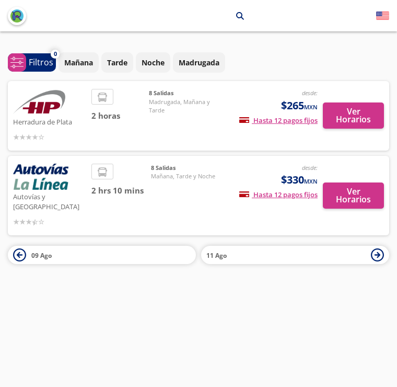
click at [357, 104] on button "Ver Horarios" at bounding box center [353, 115] width 61 height 26
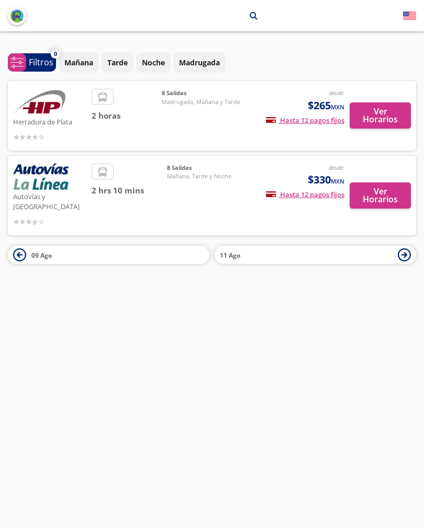
scroll to position [16, 0]
click at [208, 164] on div "8 [PERSON_NAME][DATE], Tarde y Noche" at bounding box center [203, 196] width 73 height 64
click at [378, 182] on button "Ver Horarios" at bounding box center [379, 195] width 61 height 26
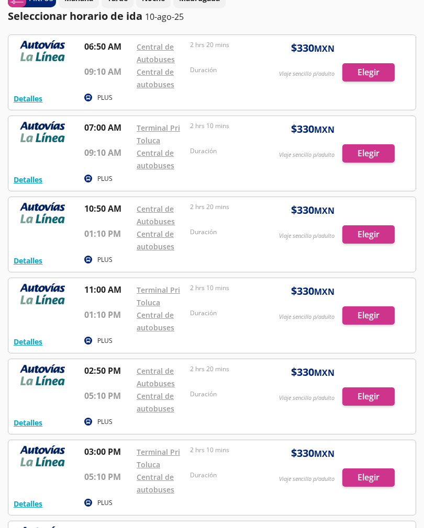
scroll to position [54, 0]
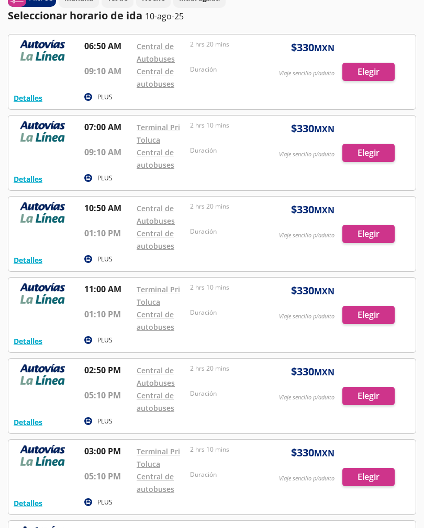
click at [157, 294] on link "Terminal Pri Toluca" at bounding box center [157, 296] width 43 height 22
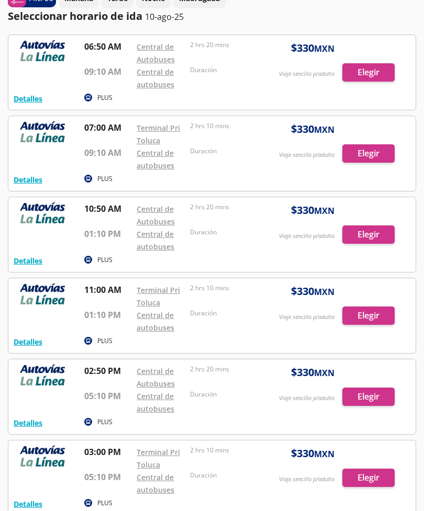
click at [157, 156] on link "Central de autobuses" at bounding box center [155, 159] width 38 height 22
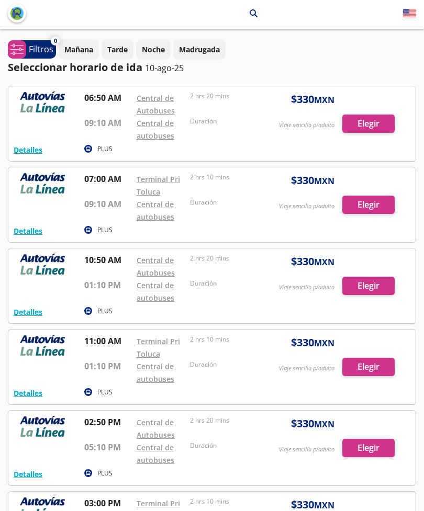
scroll to position [0, 0]
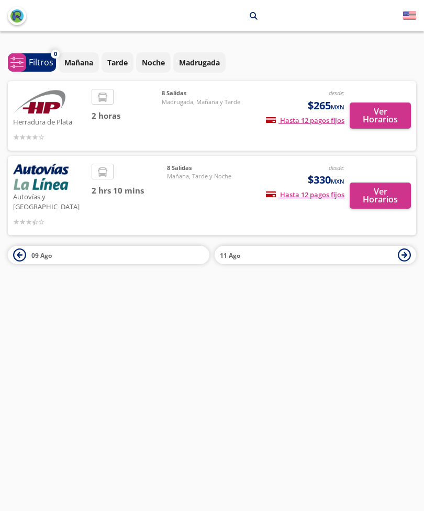
scroll to position [33, 0]
click at [85, 57] on p "Mañana" at bounding box center [78, 62] width 29 height 11
click at [91, 57] on p "Mañana" at bounding box center [78, 62] width 29 height 11
click at [82, 57] on p "Mañana" at bounding box center [78, 62] width 29 height 11
click at [387, 102] on button "Ver Horarios" at bounding box center [379, 115] width 61 height 26
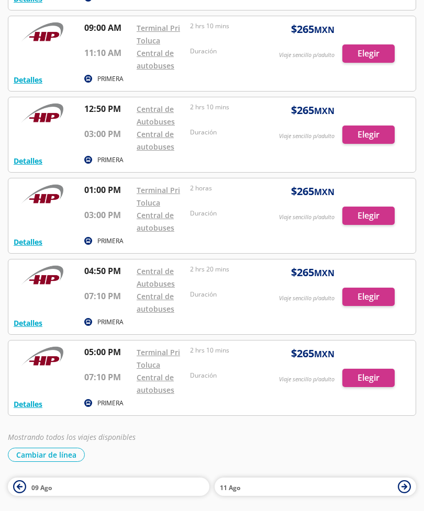
scroll to position [319, 0]
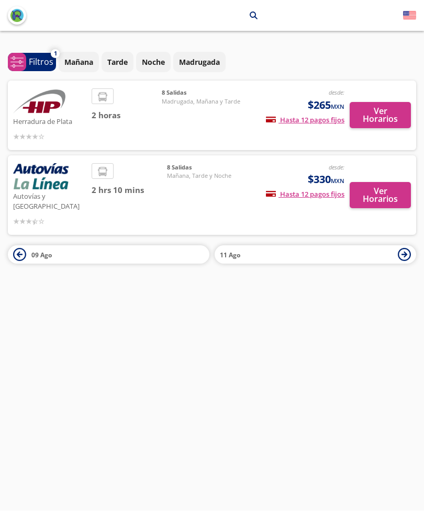
scroll to position [33, 0]
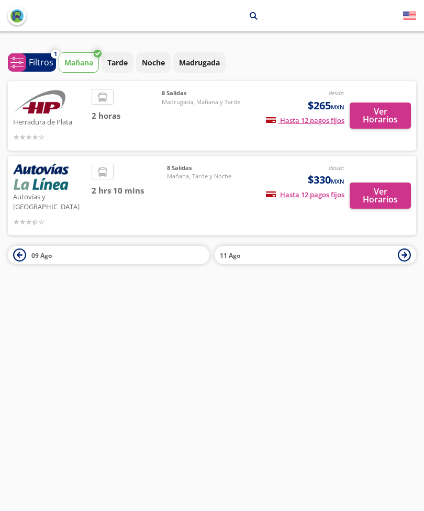
click at [34, 56] on p "Filtros" at bounding box center [41, 62] width 25 height 13
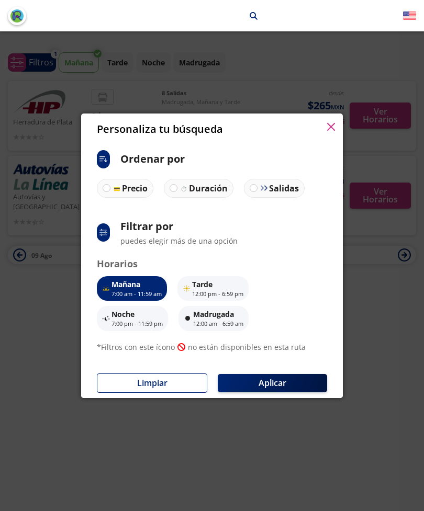
click at [373, 276] on div "Personaliza tu búsqueda ci:sort-ascending Ordenar por Precio Duración Salidas s…" at bounding box center [212, 255] width 424 height 511
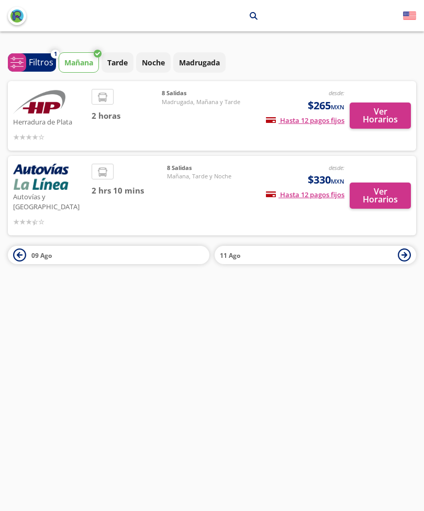
click at [89, 57] on p "Mañana" at bounding box center [78, 62] width 29 height 11
click at [386, 182] on button "Ver Horarios" at bounding box center [379, 195] width 61 height 26
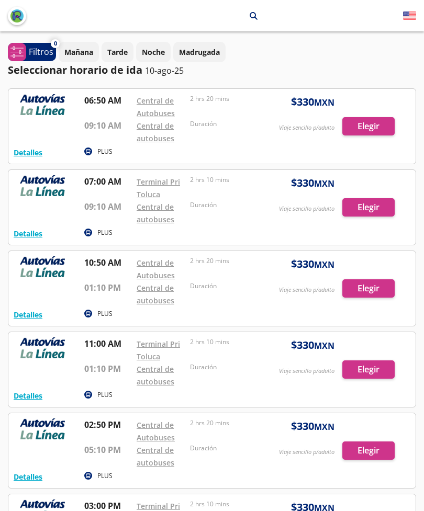
click at [30, 153] on button "Detalles" at bounding box center [28, 152] width 29 height 11
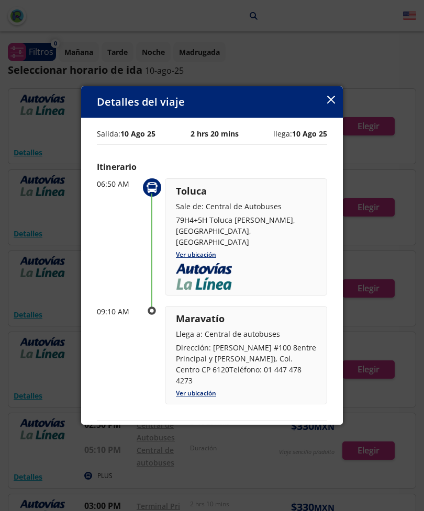
click at [332, 96] on icon "button" at bounding box center [331, 100] width 8 height 8
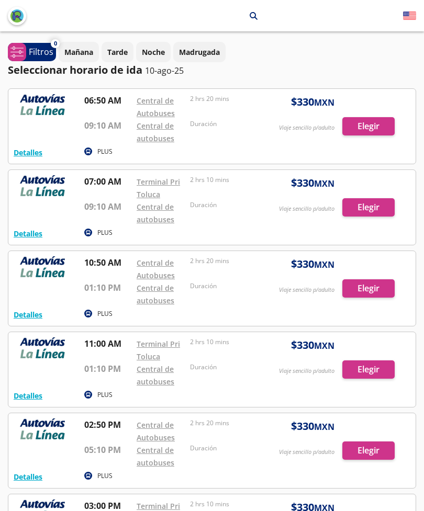
click at [372, 130] on div at bounding box center [211, 126] width 407 height 75
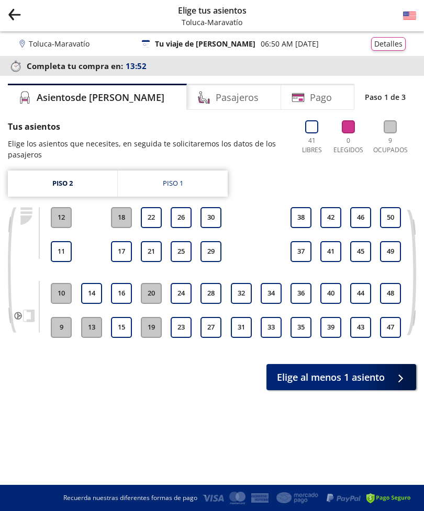
click at [14, 21] on button "Group 9 Created with Sketch." at bounding box center [14, 16] width 13 height 16
